Goal: Task Accomplishment & Management: Use online tool/utility

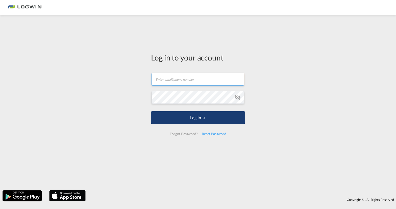
type input "[PERSON_NAME][EMAIL_ADDRESS][PERSON_NAME][DOMAIN_NAME]"
click at [179, 120] on button "Log In" at bounding box center [198, 117] width 94 height 13
